Goal: Transaction & Acquisition: Purchase product/service

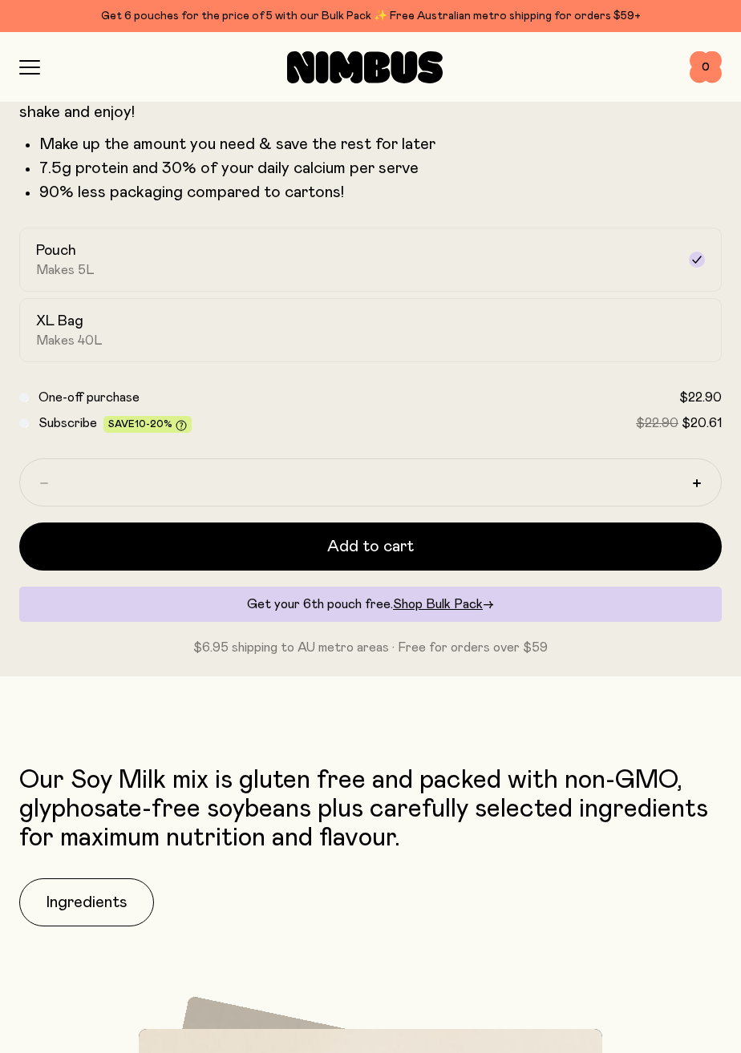
scroll to position [870, 0]
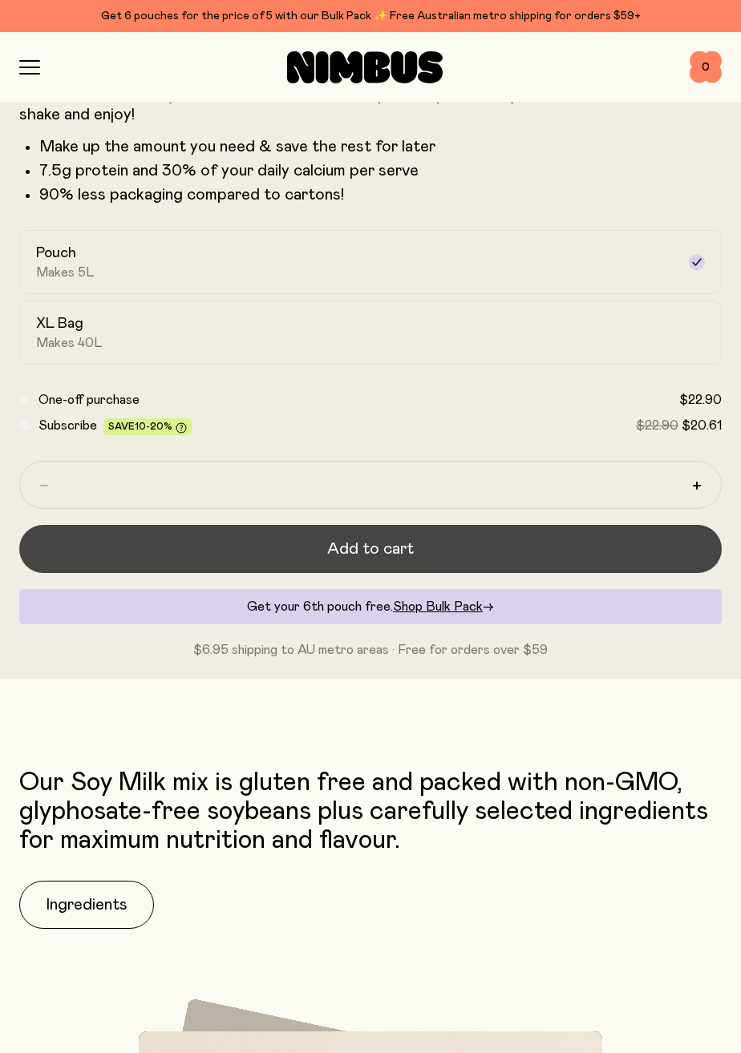
click at [534, 554] on button "Add to cart" at bounding box center [370, 549] width 702 height 48
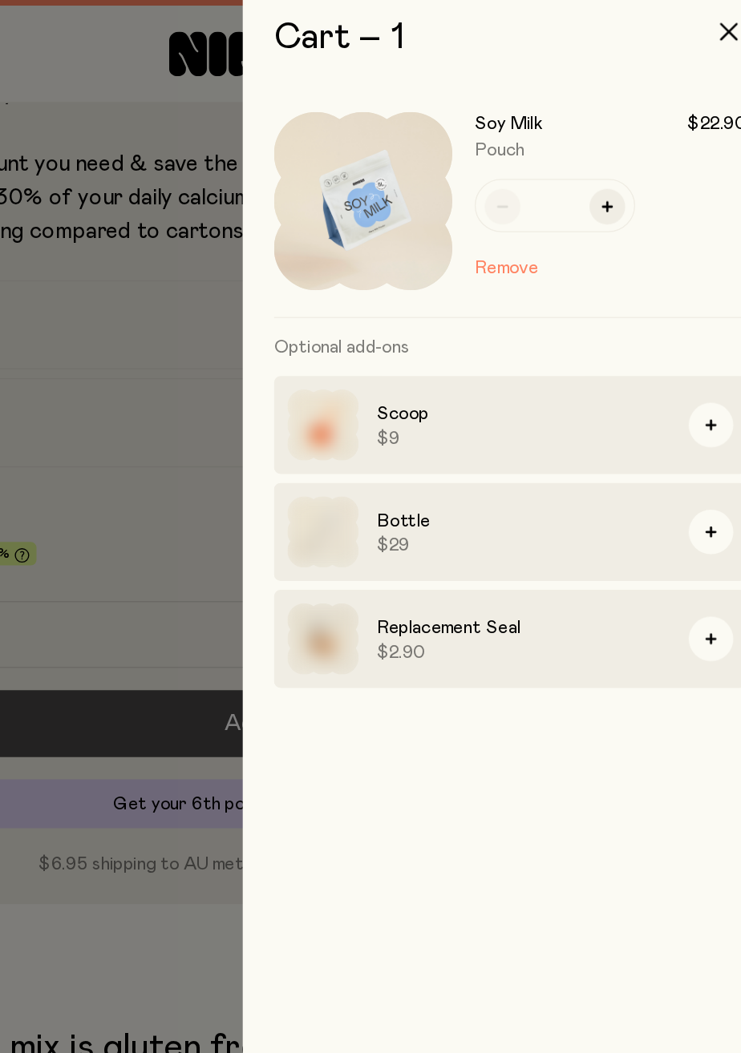
scroll to position [0, 0]
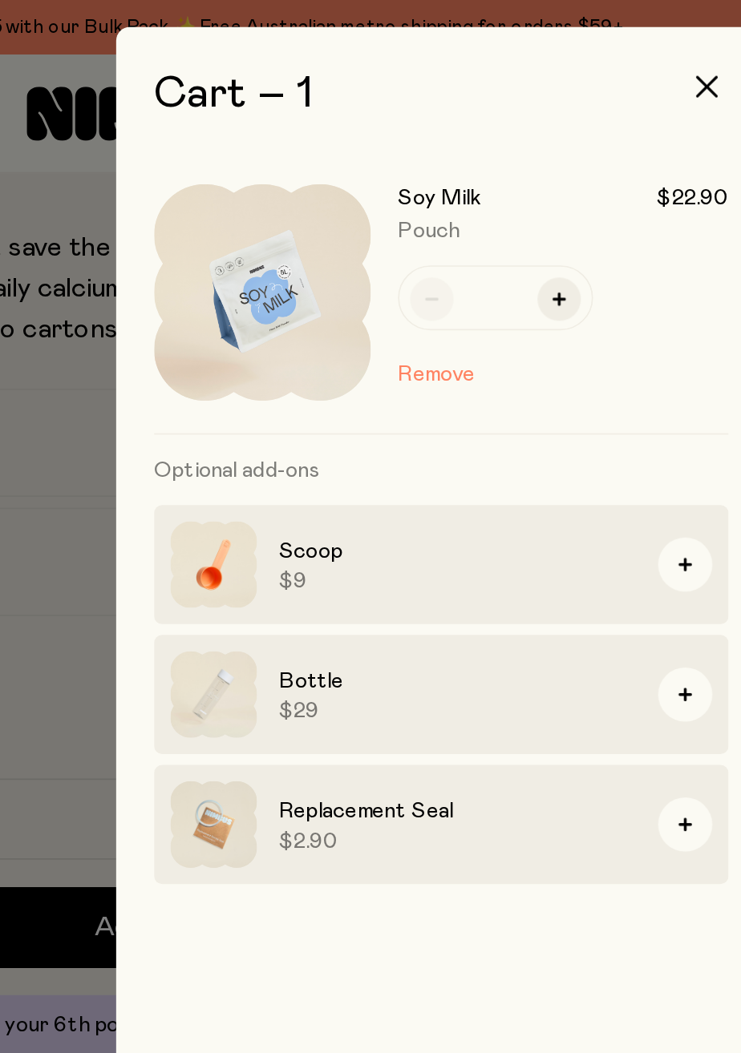
click at [326, 402] on div "Cart – 1 Soy Milk $22.90 Pouch * Remove Optional add-ons Scoop $9 Bottle $29 Re…" at bounding box center [532, 526] width 417 height 1053
click at [438, 200] on img at bounding box center [426, 173] width 128 height 128
click at [437, 176] on img at bounding box center [426, 173] width 128 height 128
click at [319, 401] on div at bounding box center [370, 526] width 741 height 1053
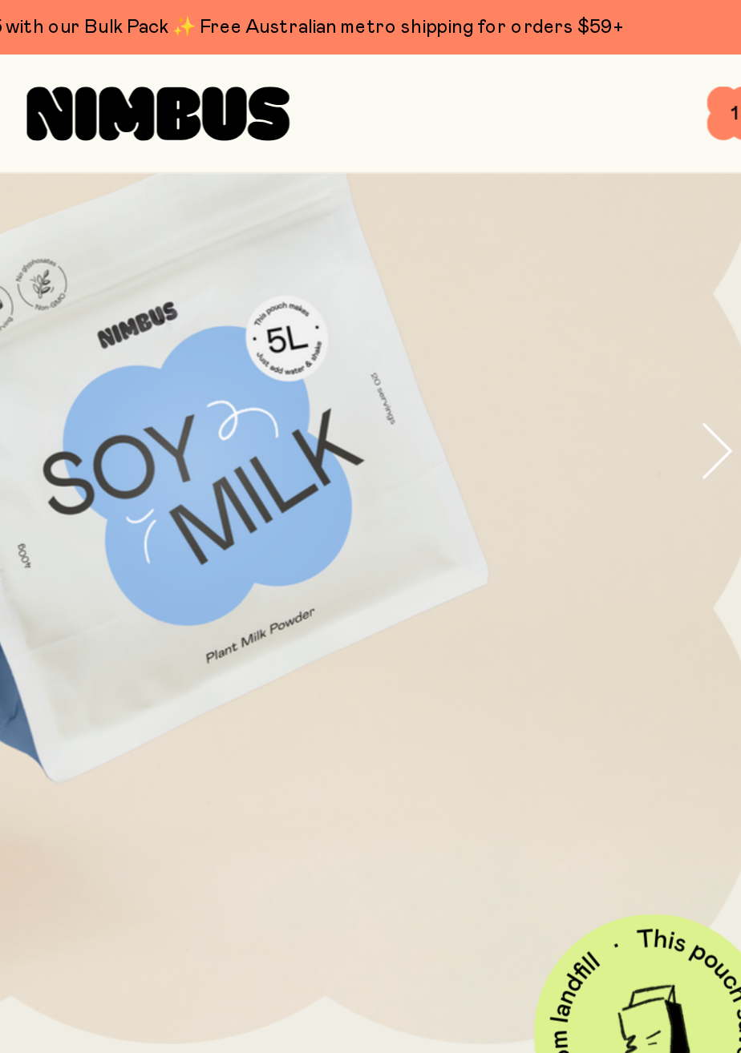
scroll to position [205, 0]
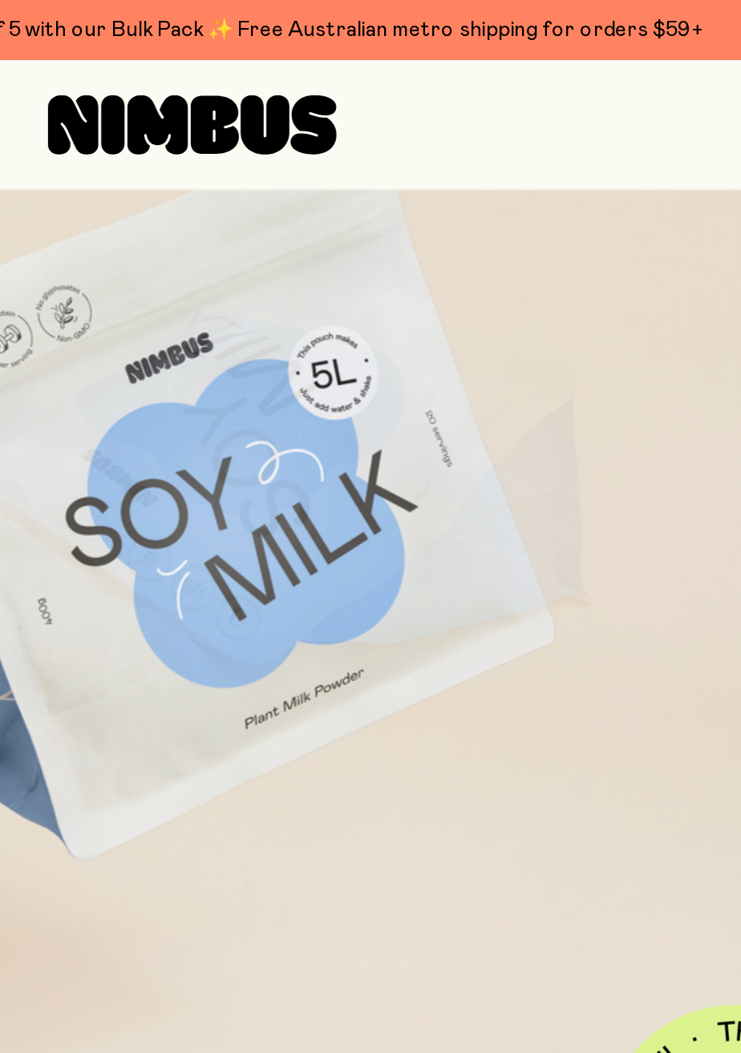
click at [472, 293] on img at bounding box center [370, 268] width 702 height 702
